Goal: Find contact information: Find contact information

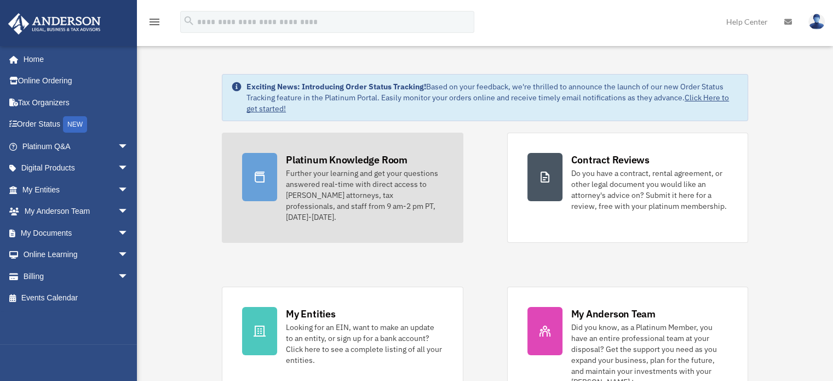
click at [332, 186] on div "Further your learning and get your questions answered real-time with direct acc…" at bounding box center [364, 195] width 157 height 55
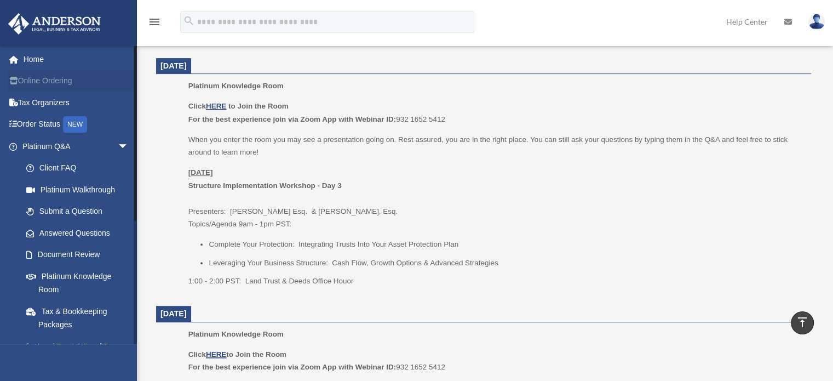
scroll to position [383, 0]
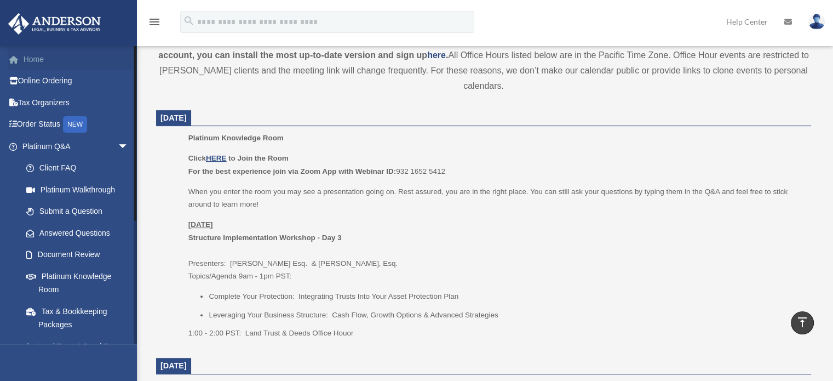
click at [39, 54] on link "Home" at bounding box center [76, 59] width 137 height 22
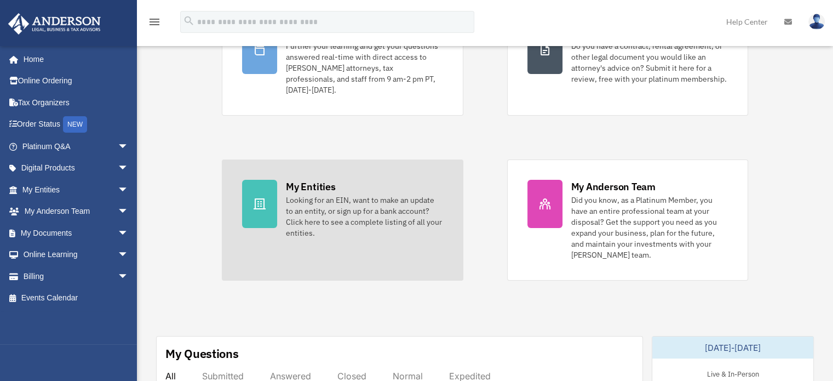
scroll to position [110, 0]
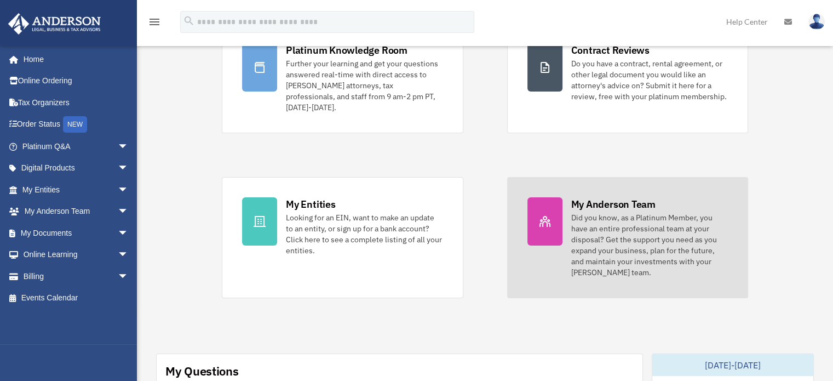
click at [602, 212] on div "Did you know, as a Platinum Member, you have an entire professional team at you…" at bounding box center [649, 245] width 157 height 66
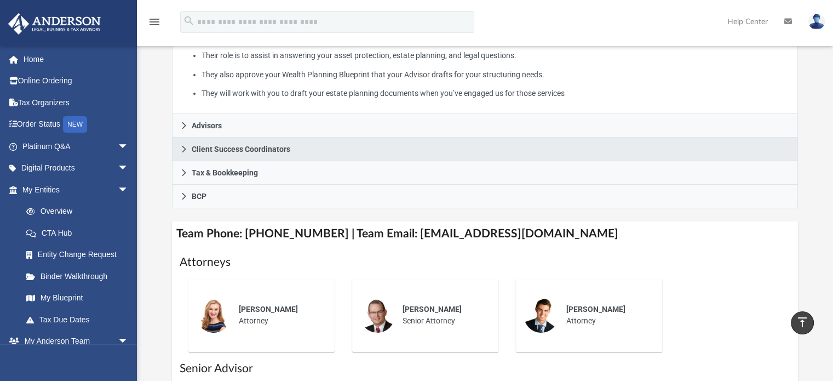
scroll to position [274, 0]
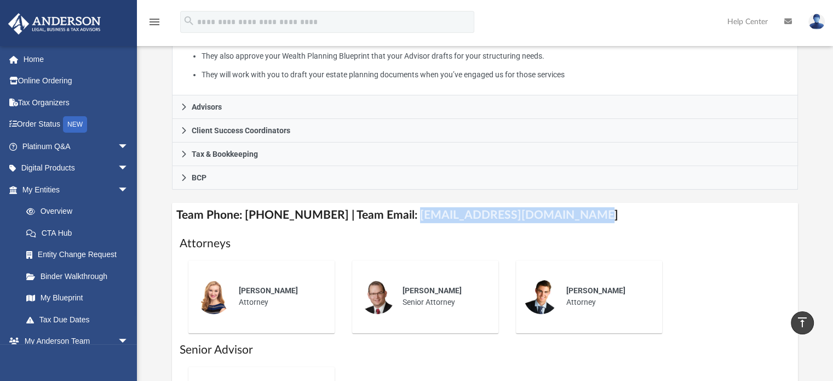
drag, startPoint x: 396, startPoint y: 214, endPoint x: 592, endPoint y: 211, distance: 196.0
click at [592, 211] on h4 "Team Phone: (725) 201-7545 | Team Email: myteam@andersonadvisors.com" at bounding box center [485, 215] width 626 height 25
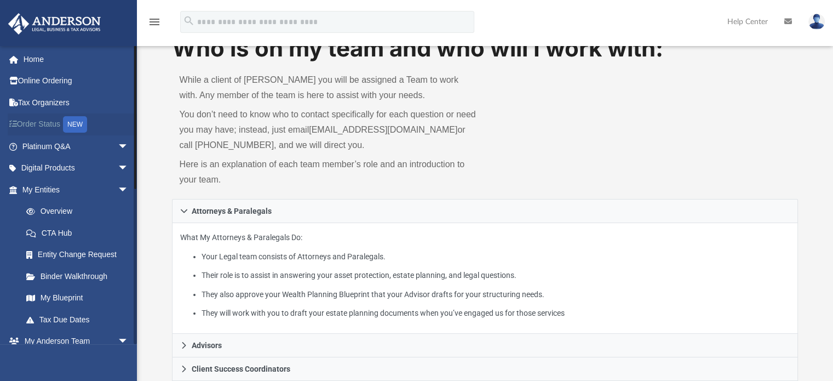
scroll to position [55, 0]
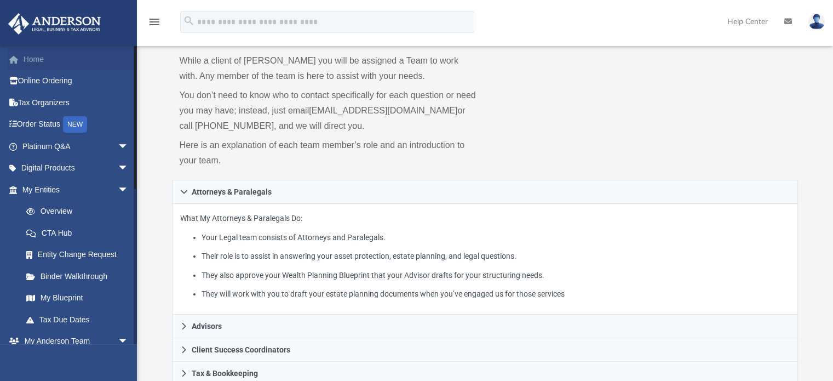
click at [30, 60] on link "Home" at bounding box center [76, 59] width 137 height 22
click at [35, 59] on link "Home" at bounding box center [76, 59] width 137 height 22
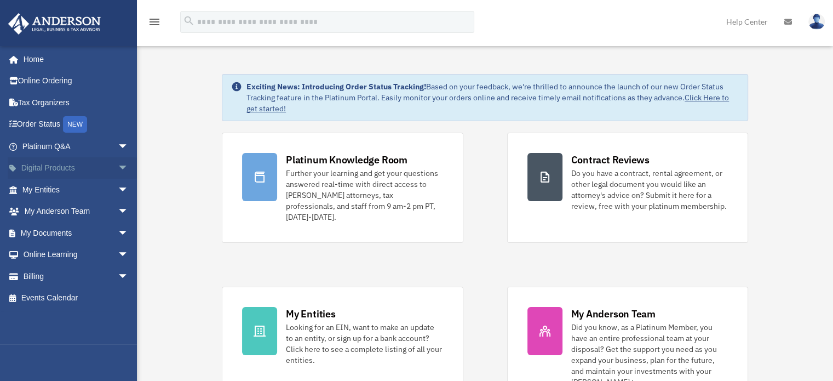
click at [118, 169] on span "arrow_drop_down" at bounding box center [129, 168] width 22 height 22
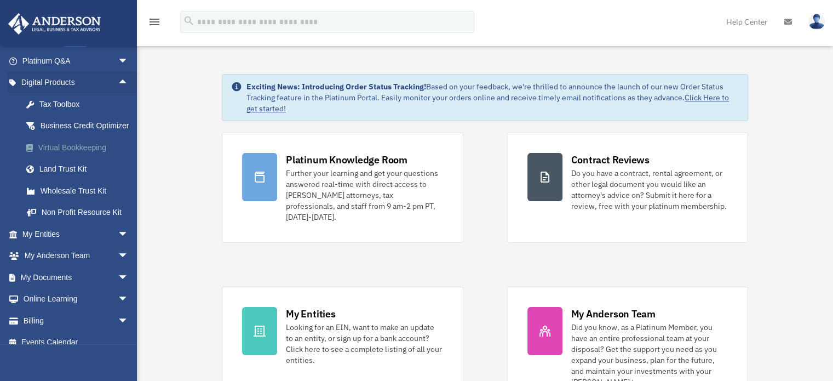
scroll to position [110, 0]
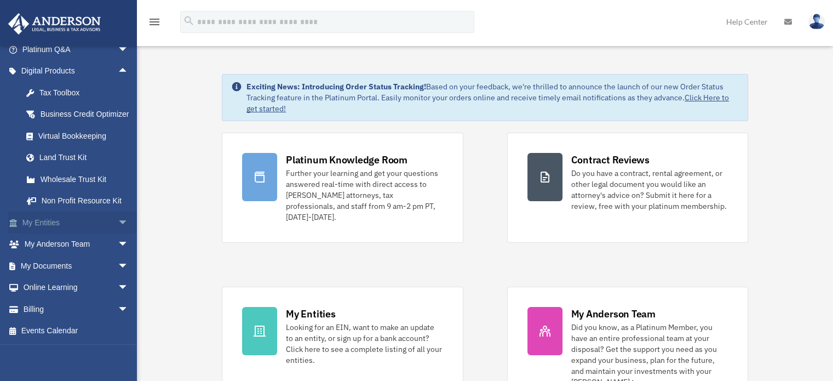
click at [118, 223] on span "arrow_drop_down" at bounding box center [129, 222] width 22 height 22
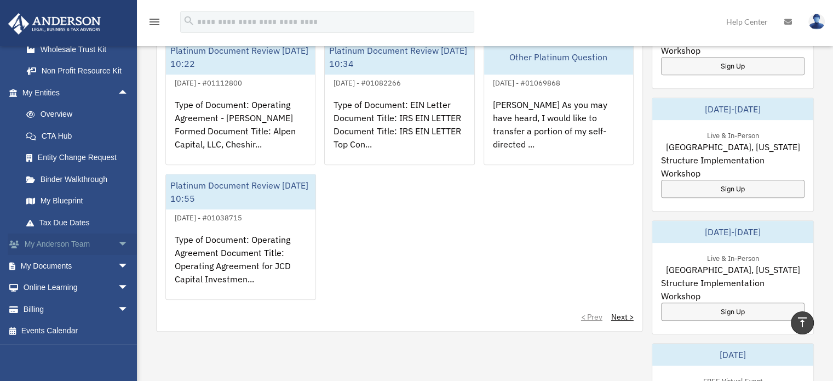
scroll to position [493, 0]
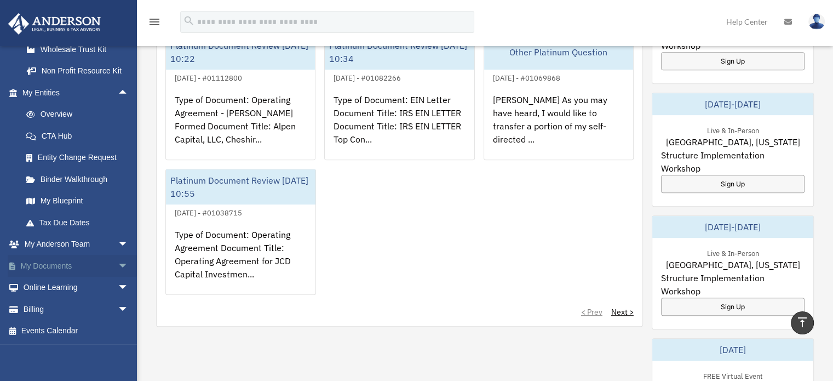
click at [118, 258] on span "arrow_drop_down" at bounding box center [129, 266] width 22 height 22
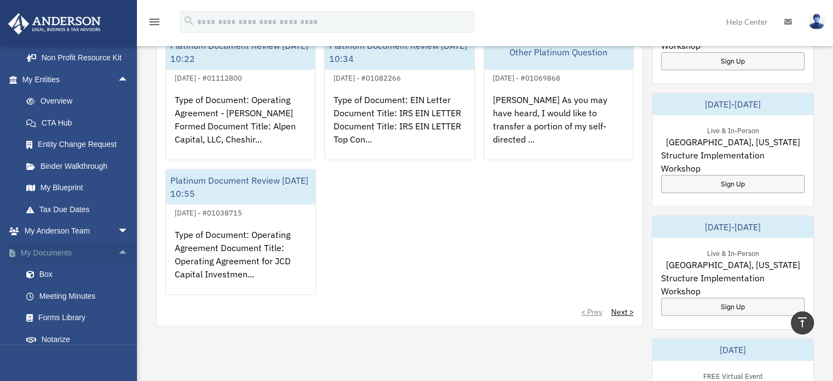
scroll to position [326, 0]
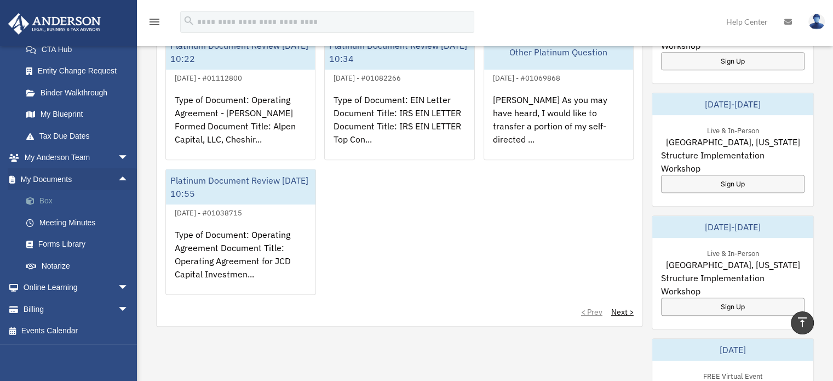
click at [47, 200] on link "Box" at bounding box center [80, 201] width 130 height 22
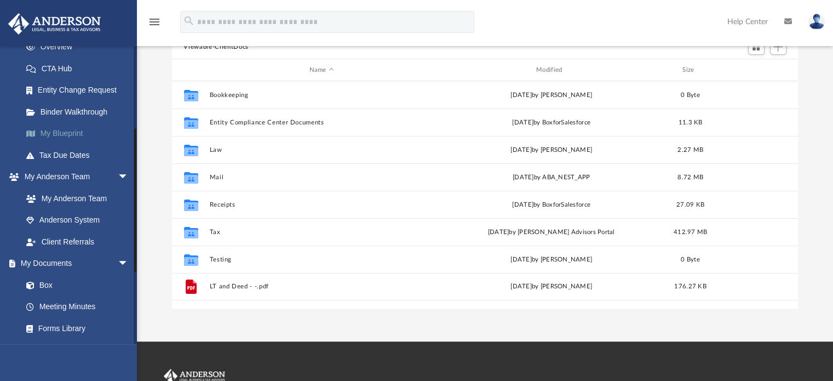
scroll to position [219, 0]
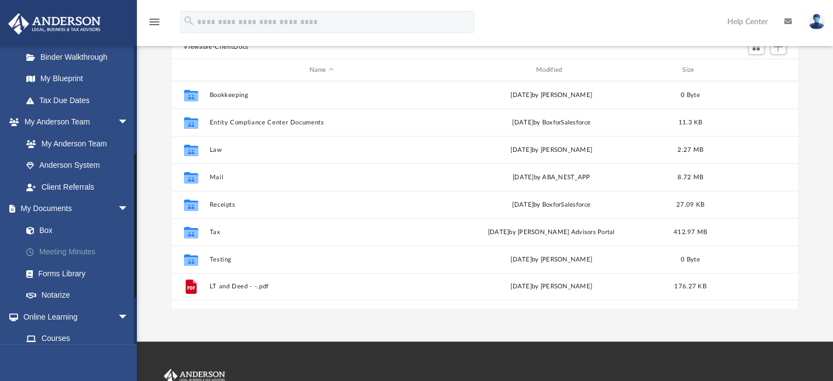
click at [58, 251] on link "Meeting Minutes" at bounding box center [80, 252] width 130 height 22
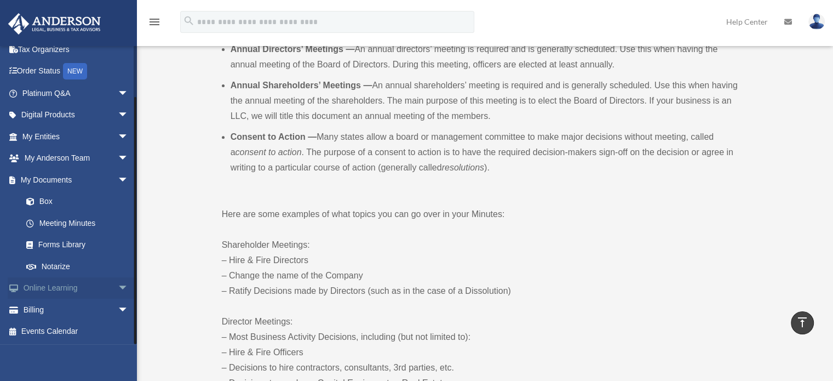
scroll to position [438, 0]
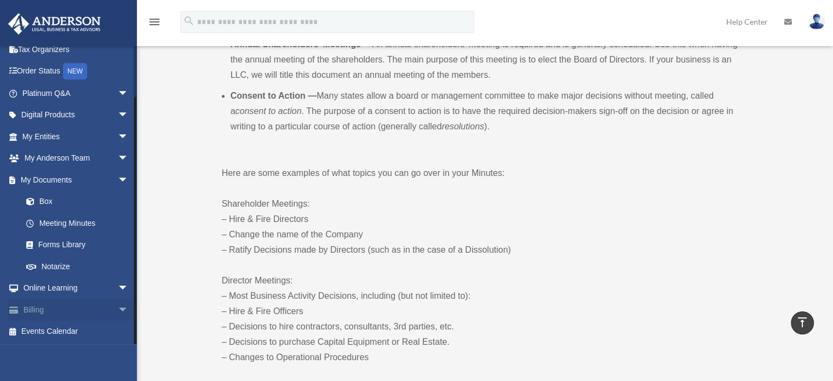
click at [43, 310] on link "Billing arrow_drop_down" at bounding box center [76, 309] width 137 height 22
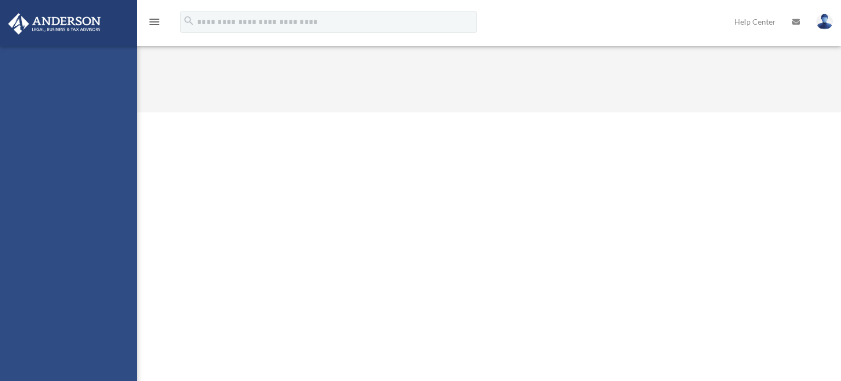
click at [113, 308] on div "[PERSON_NAME][EMAIL_ADDRESS][DOMAIN_NAME] Sign Out [PERSON_NAME][EMAIL_ADDRESS]…" at bounding box center [68, 236] width 137 height 381
